Goal: Book appointment/travel/reservation

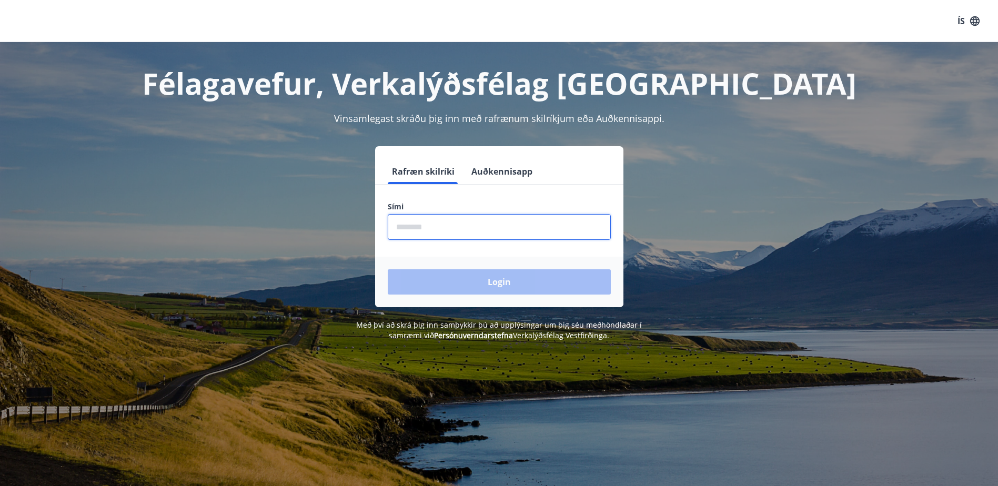
click at [503, 219] on input "phone" at bounding box center [499, 227] width 223 height 26
type input "********"
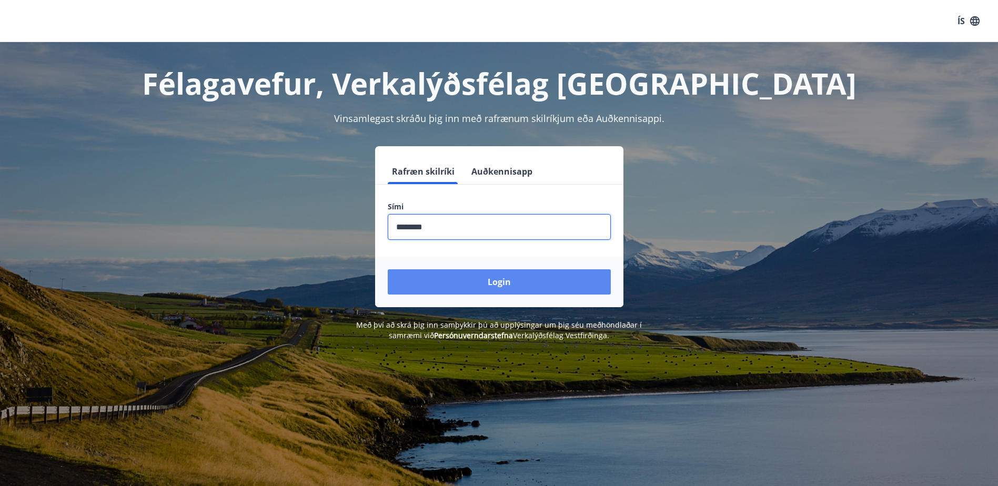
click at [487, 290] on button "Login" at bounding box center [499, 281] width 223 height 25
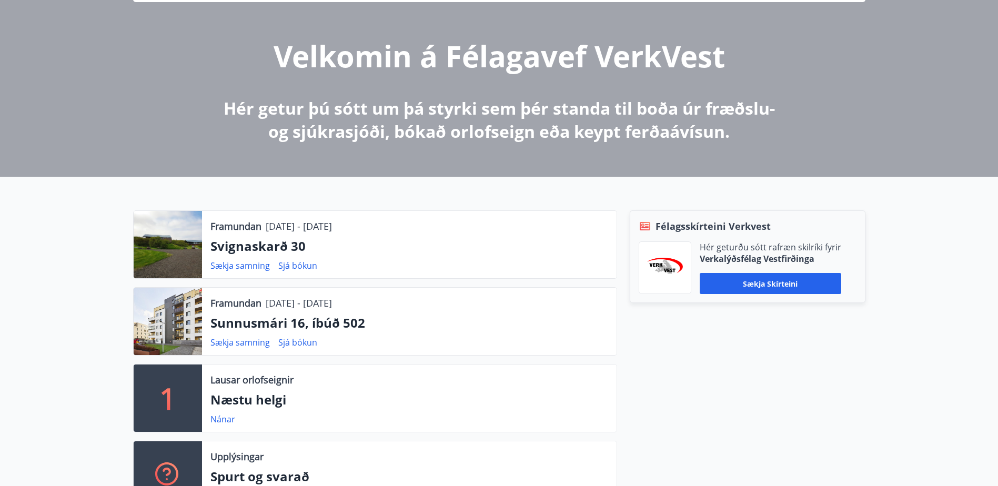
scroll to position [210, 0]
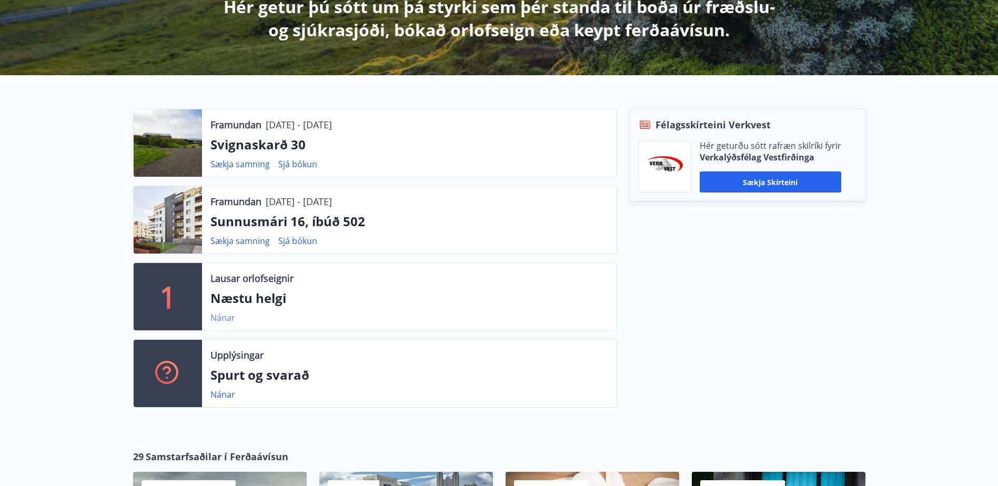
click at [227, 317] on link "Nánar" at bounding box center [222, 318] width 25 height 12
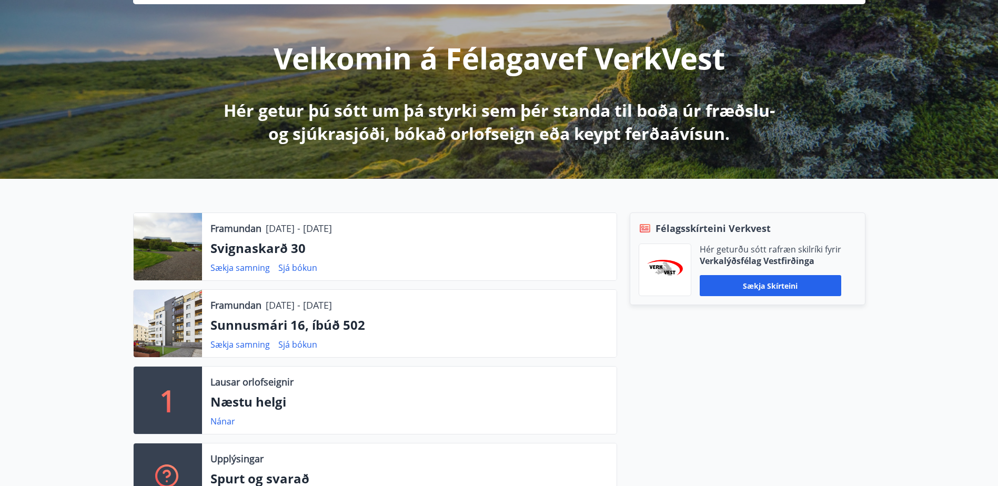
scroll to position [105, 0]
